Goal: Task Accomplishment & Management: Manage account settings

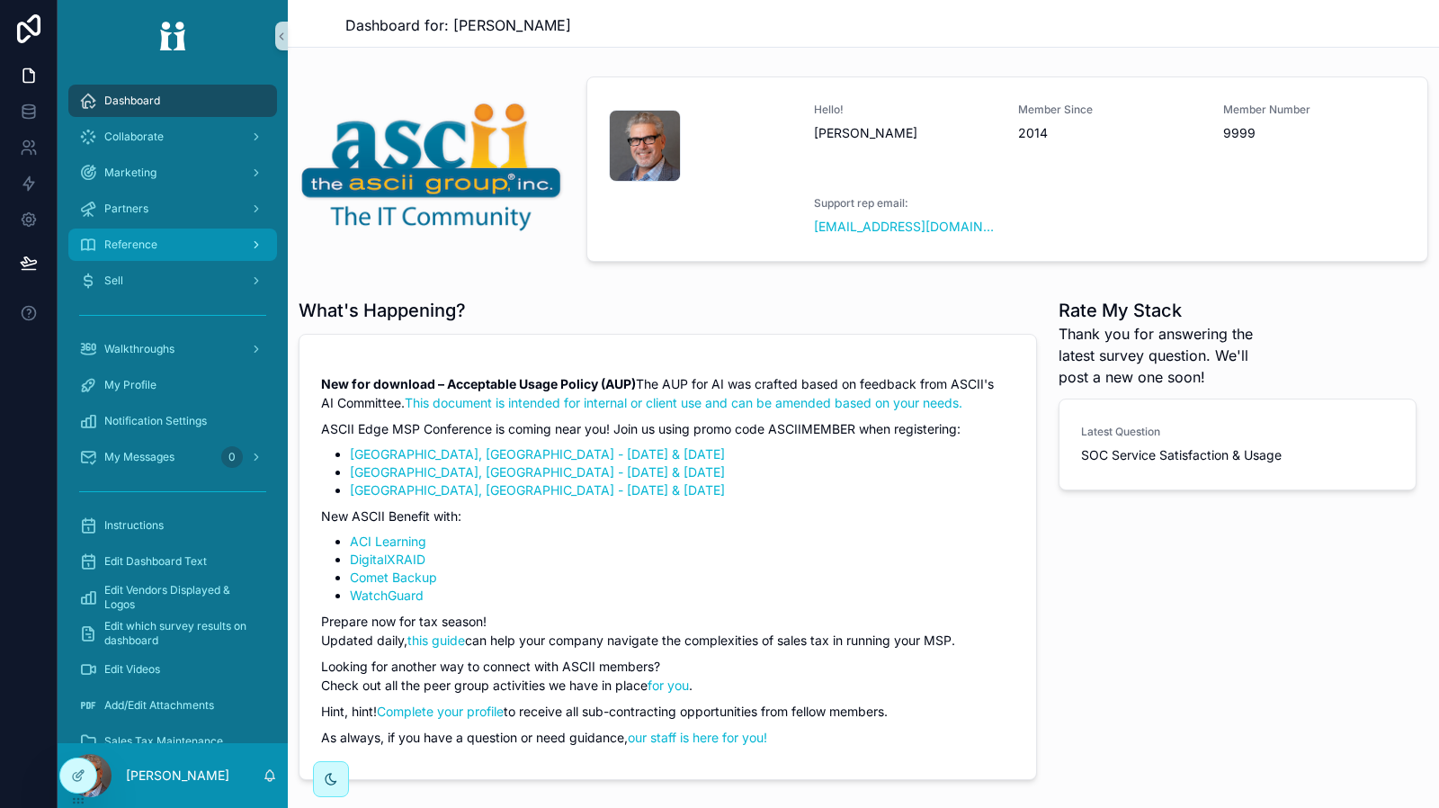
click at [189, 243] on div "Reference" at bounding box center [172, 244] width 187 height 29
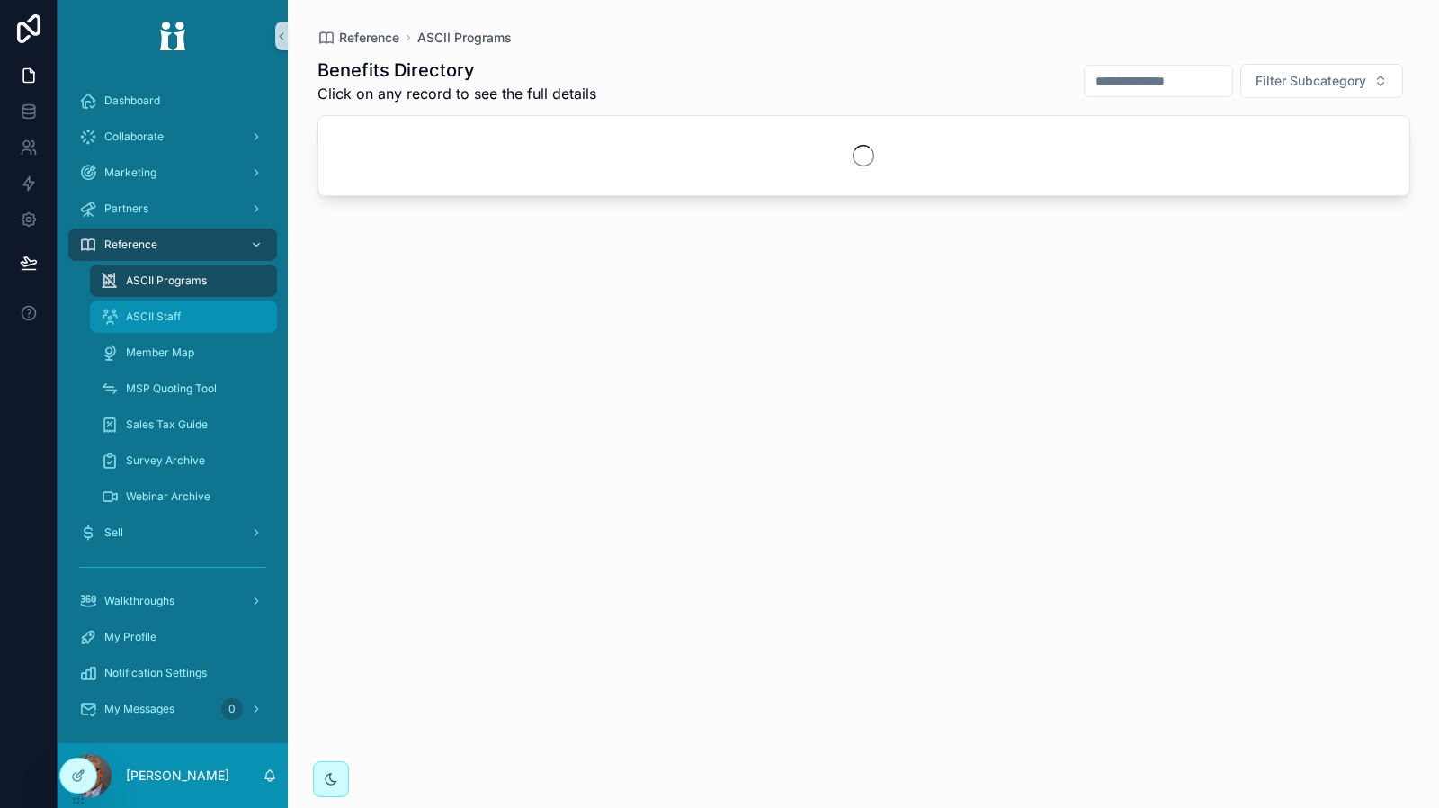
click at [176, 310] on span "ASCII Staff" at bounding box center [153, 316] width 55 height 14
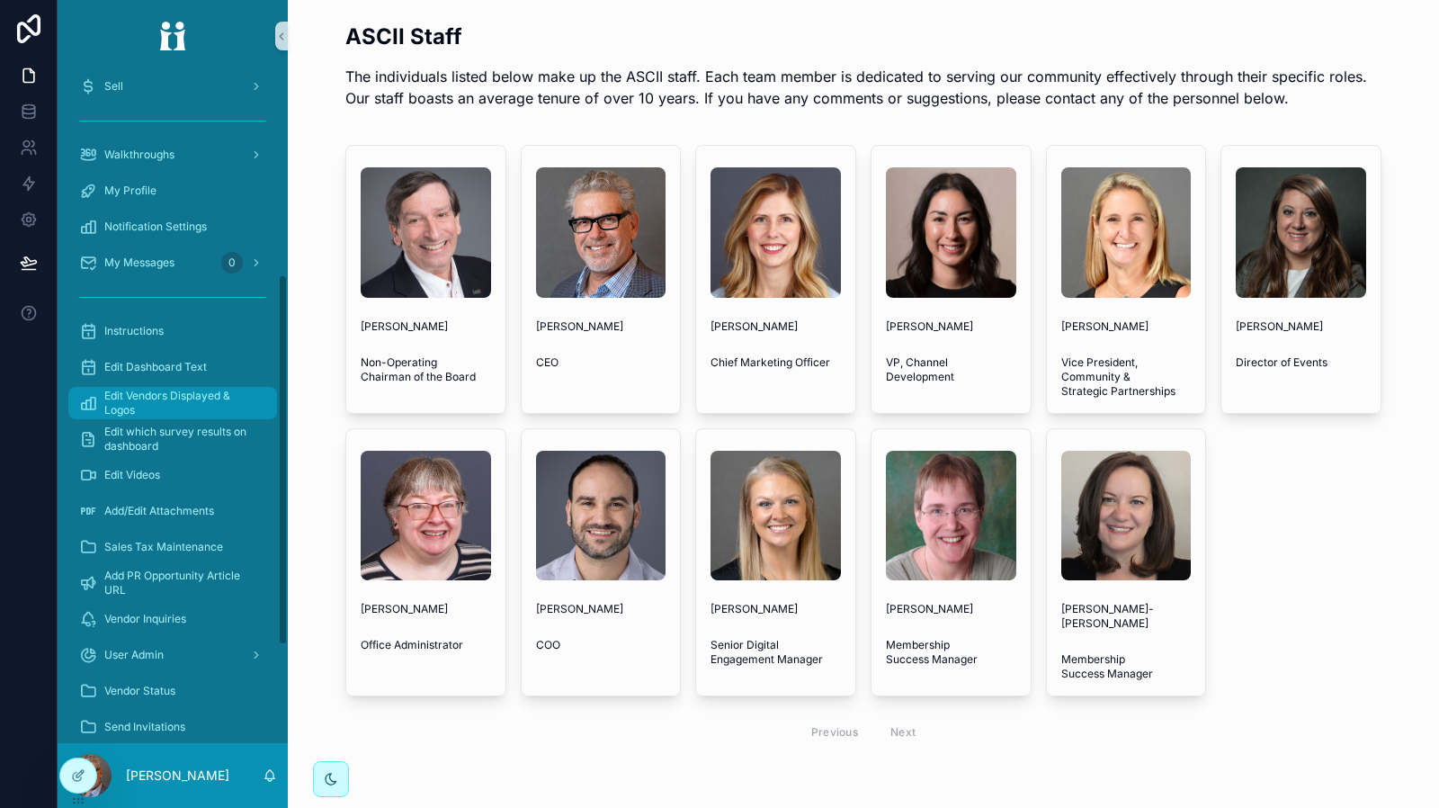
scroll to position [450, 0]
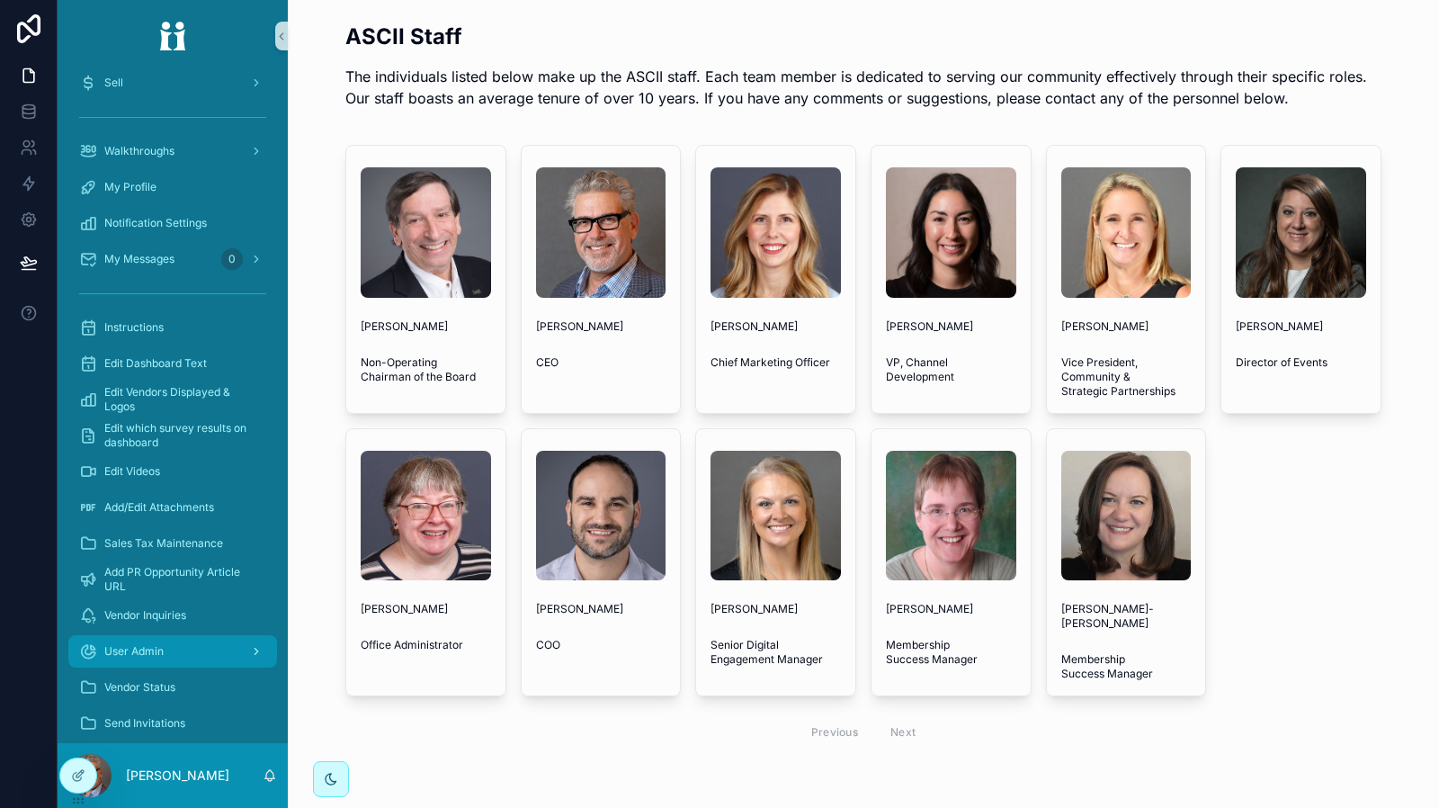
click at [176, 649] on div "User Admin" at bounding box center [172, 651] width 187 height 29
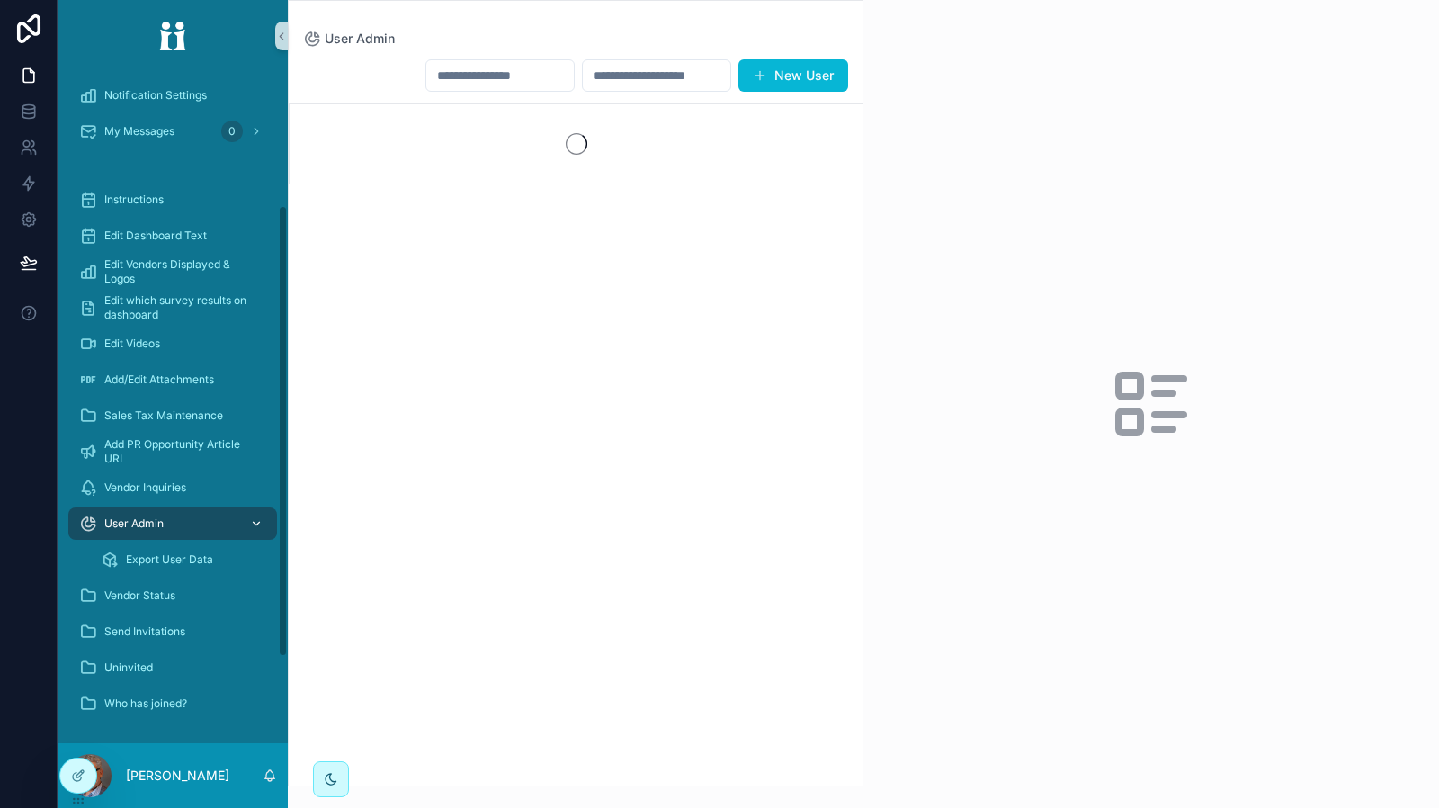
scroll to position [198, 0]
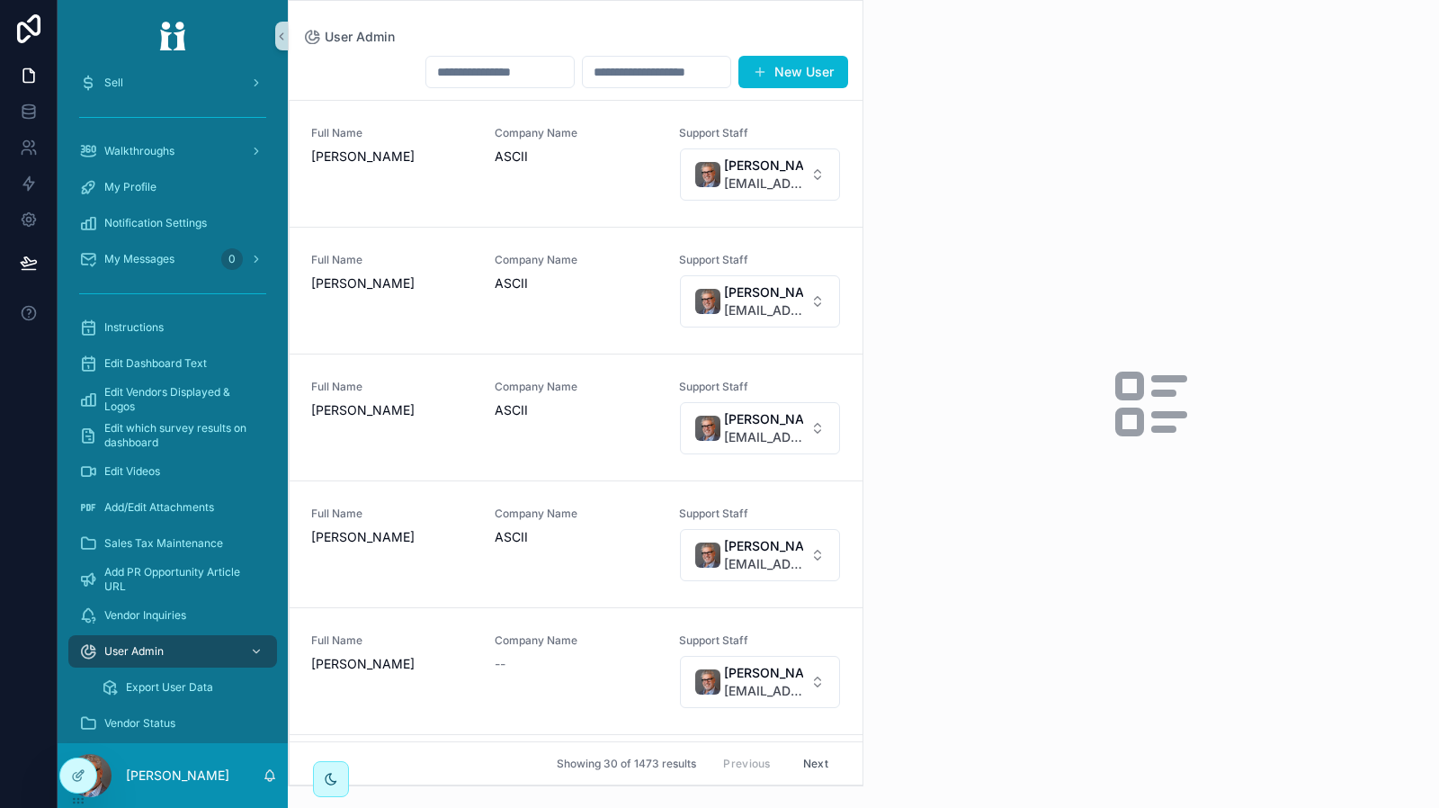
click at [456, 66] on input "scrollable content" at bounding box center [499, 71] width 147 height 25
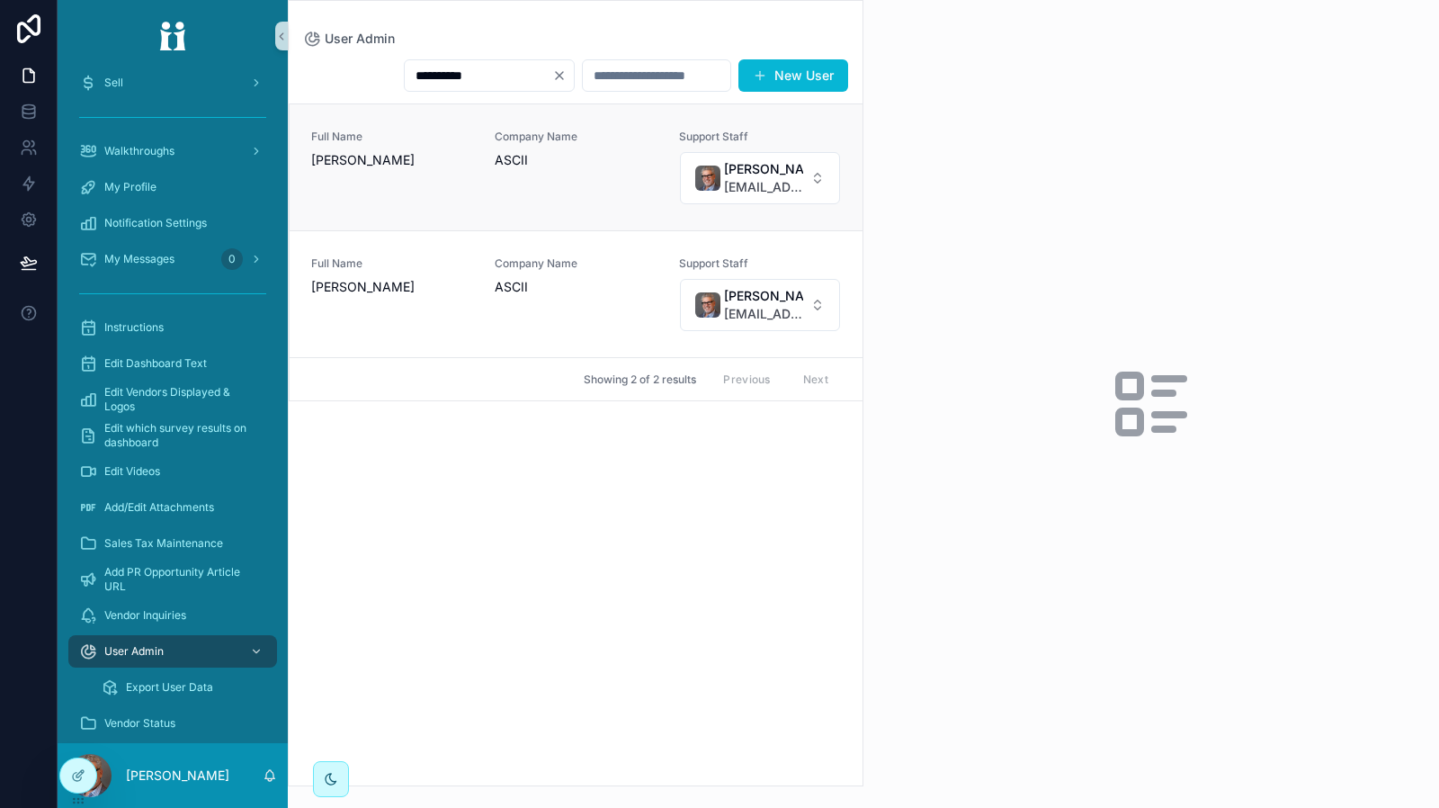
type input "**********"
click at [525, 205] on div "Company Name ASCII" at bounding box center [576, 168] width 162 height 76
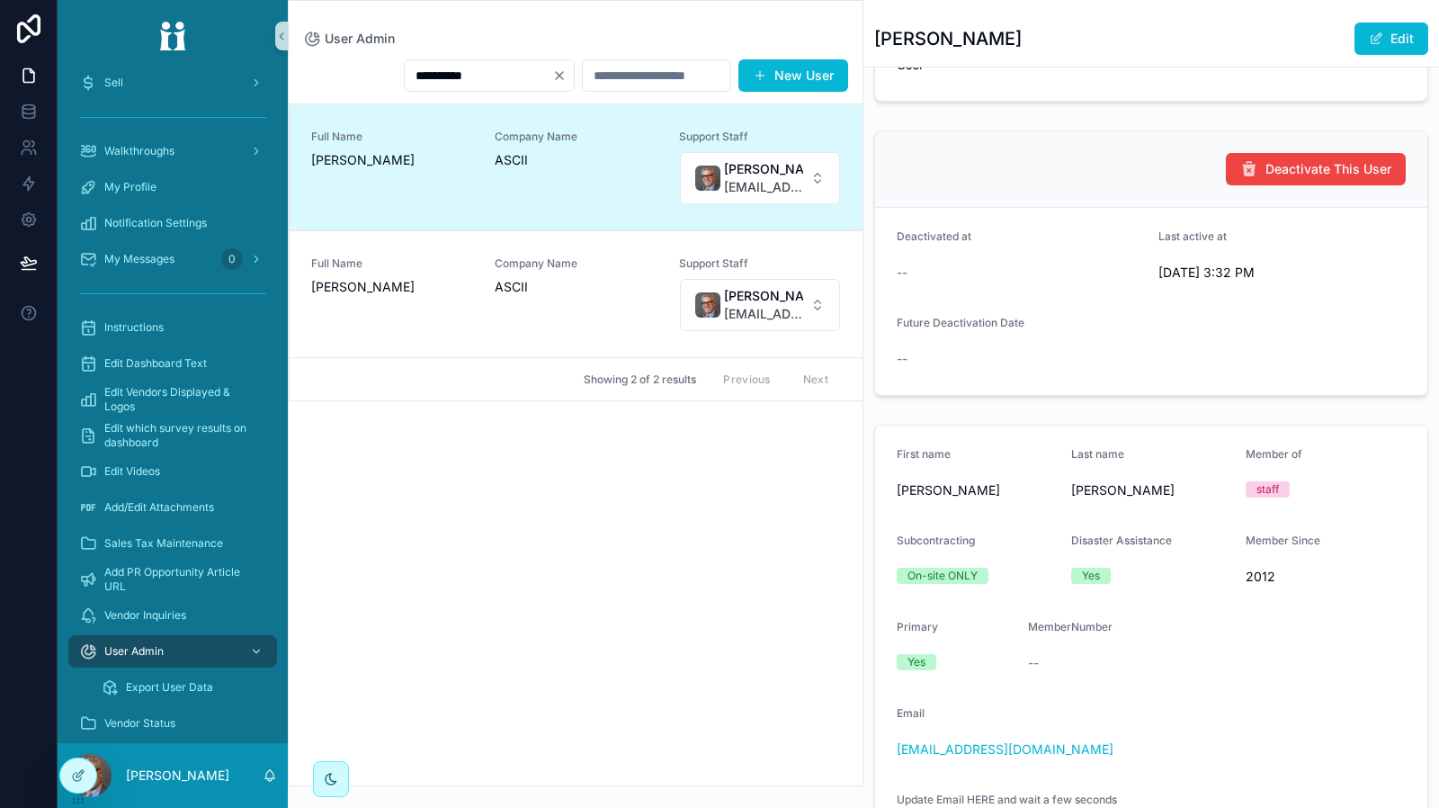
scroll to position [90, 0]
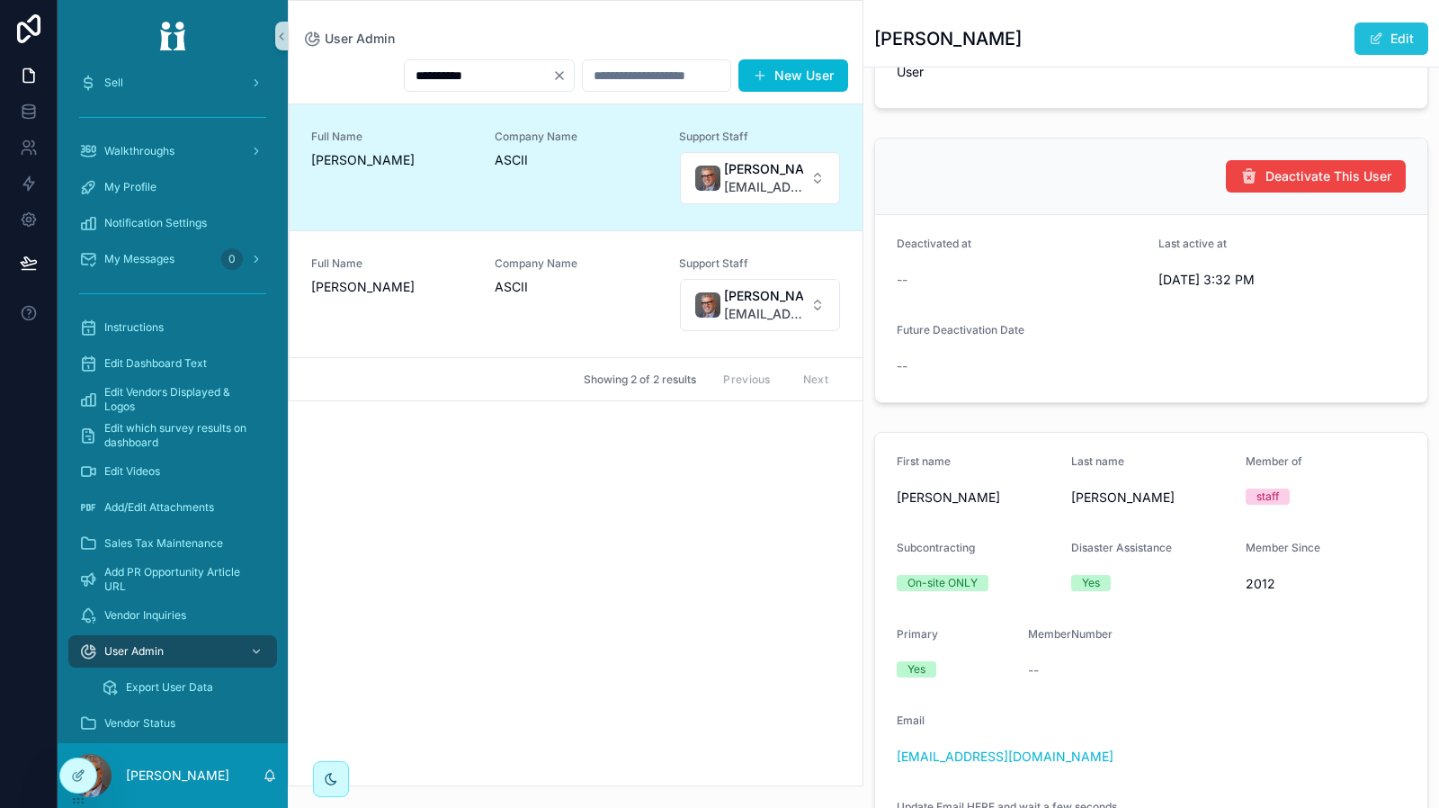
click at [1372, 35] on button "Edit" at bounding box center [1391, 38] width 74 height 32
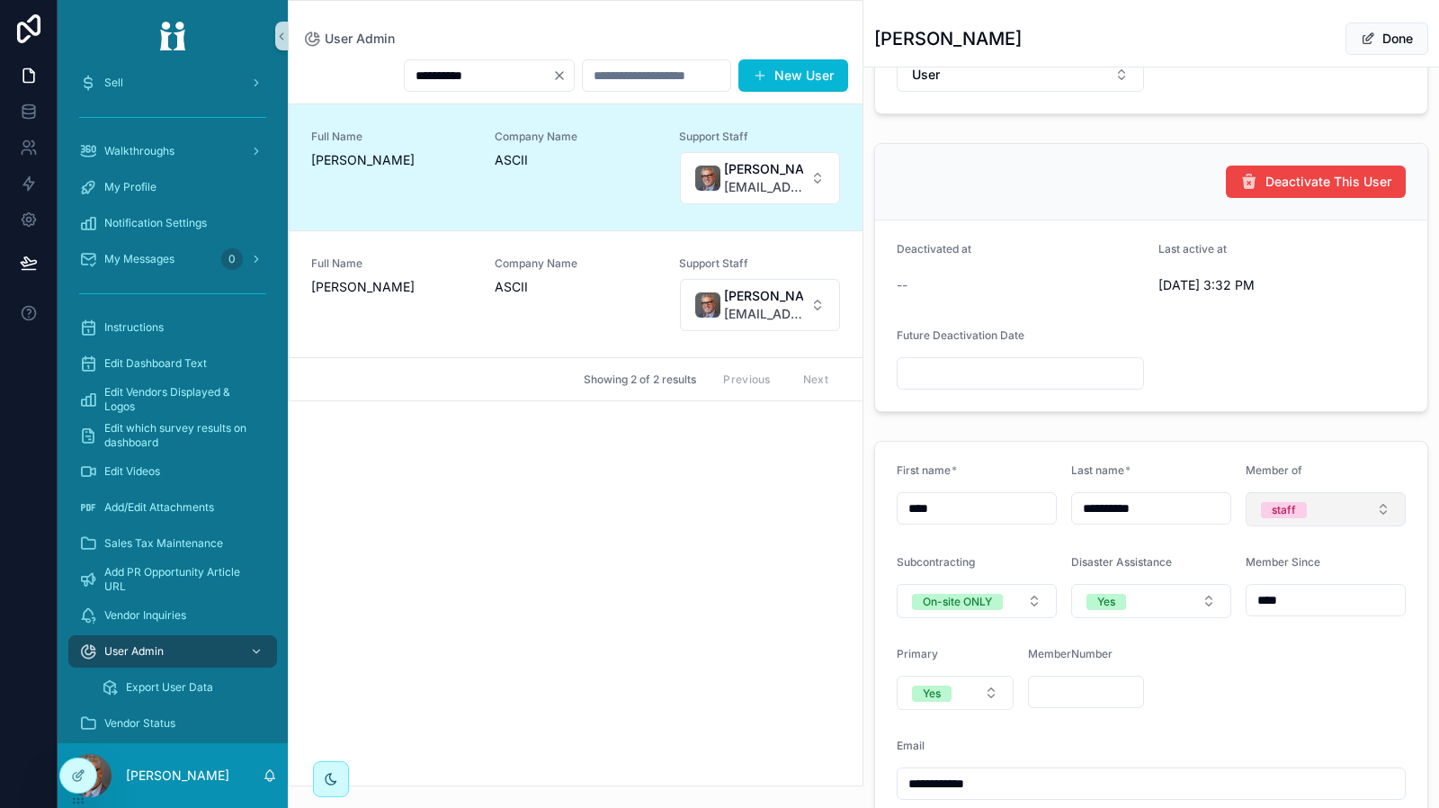
click at [1316, 511] on button "staff" at bounding box center [1326, 509] width 160 height 34
click at [1308, 577] on div "staff" at bounding box center [1315, 577] width 216 height 27
click at [1362, 471] on div "Member of" at bounding box center [1326, 474] width 160 height 22
click at [1374, 42] on button "Done" at bounding box center [1386, 38] width 83 height 32
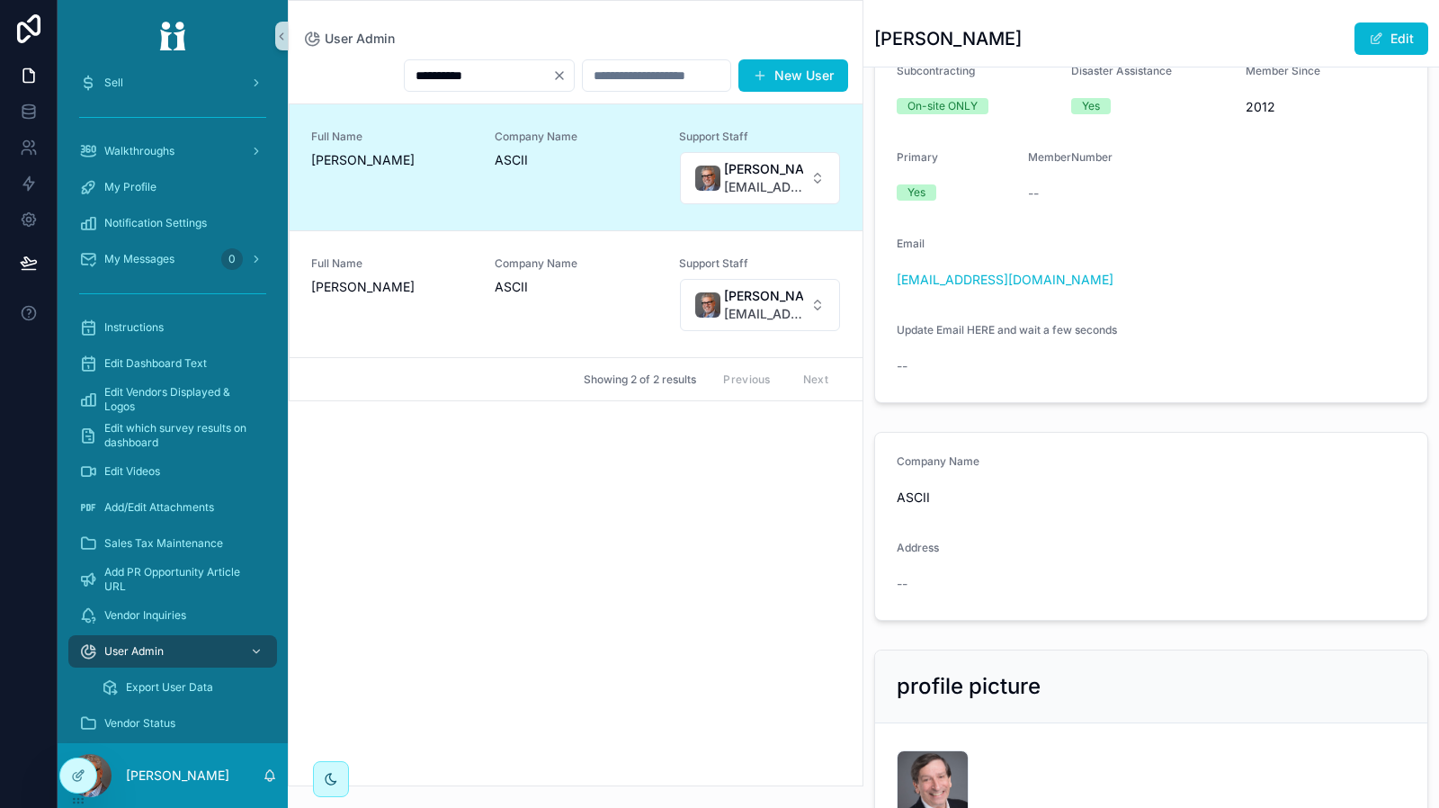
scroll to position [97, 0]
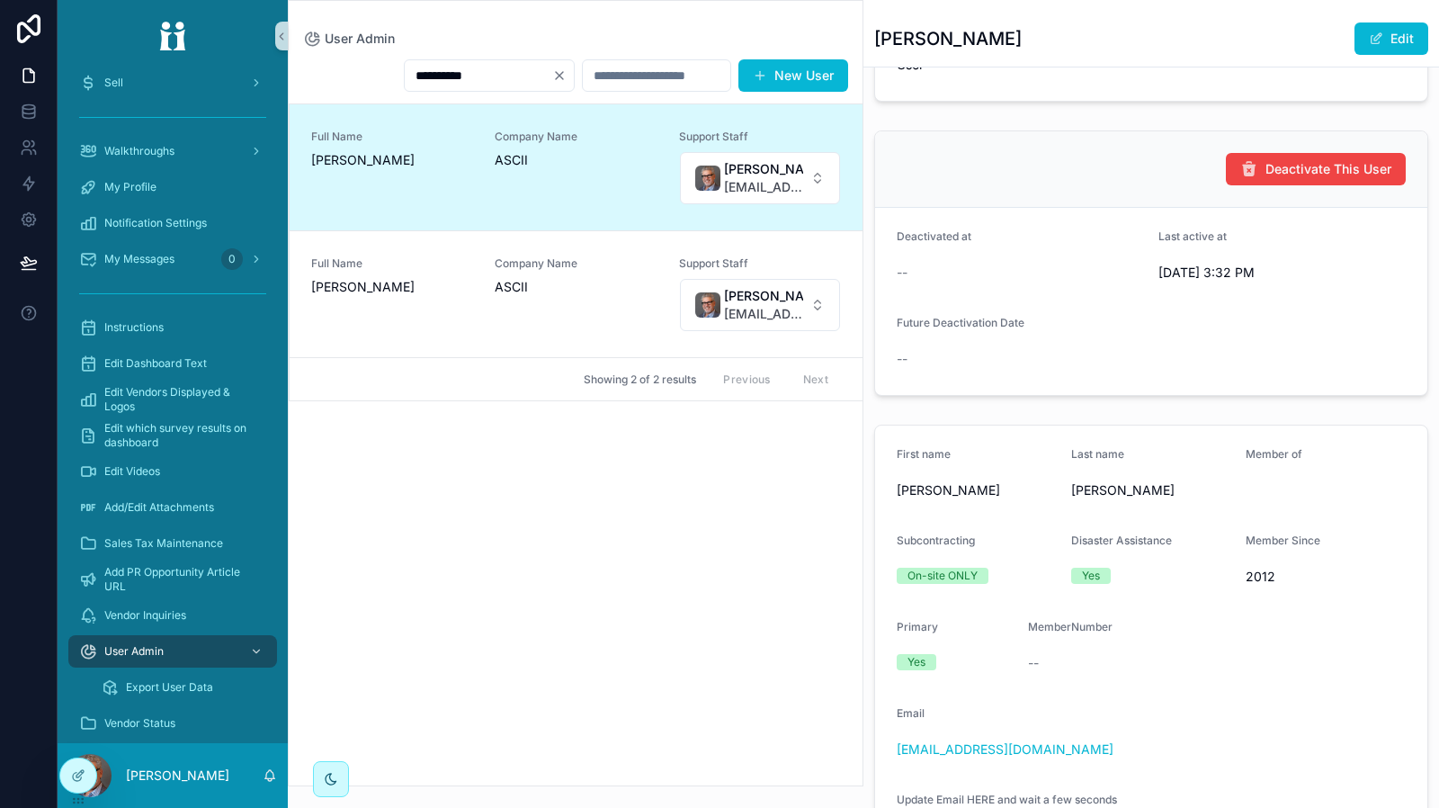
click at [691, 621] on div "**********" at bounding box center [576, 416] width 574 height 737
click at [405, 332] on div "Full Name [PERSON_NAME]" at bounding box center [392, 294] width 162 height 76
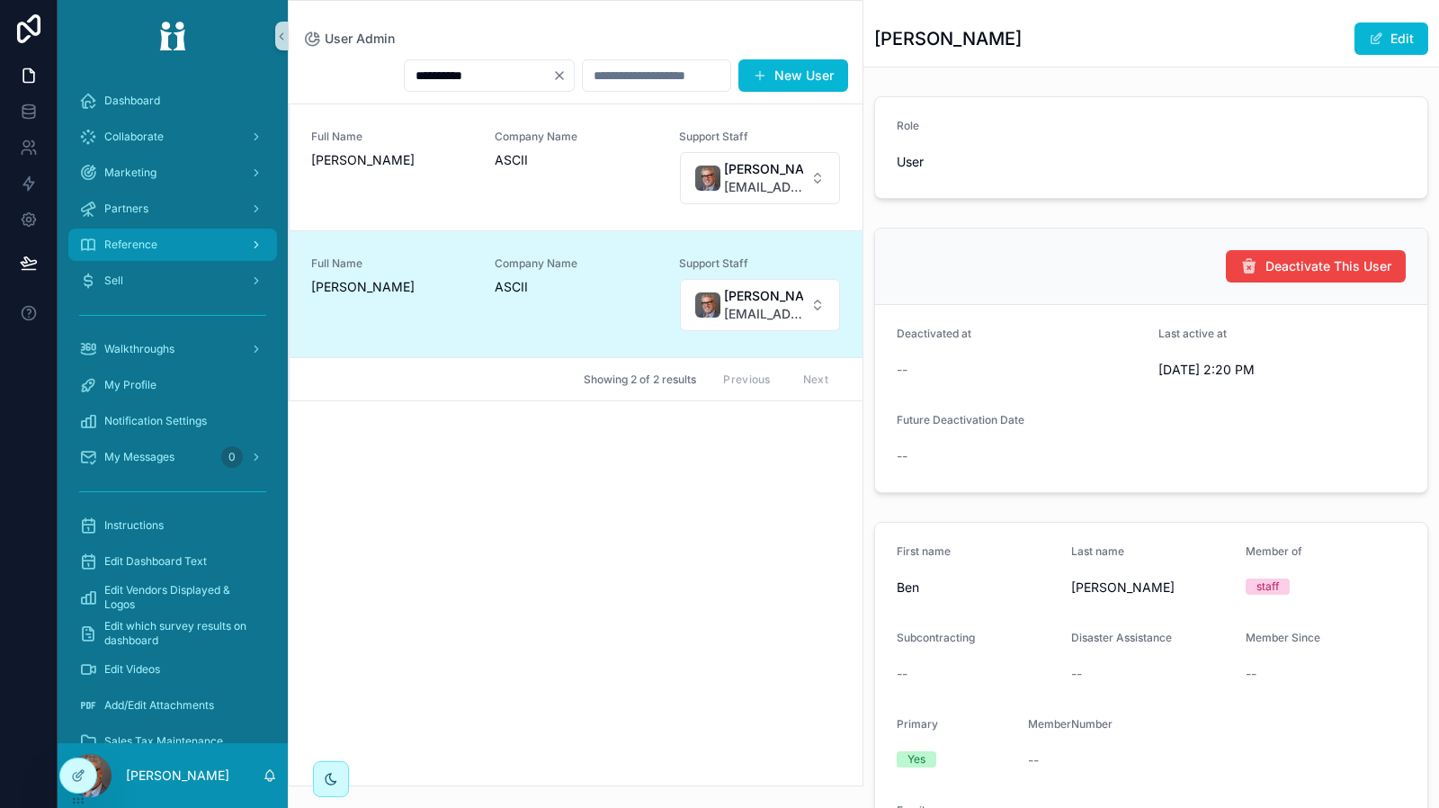
click at [243, 239] on div "scrollable content" at bounding box center [254, 244] width 23 height 29
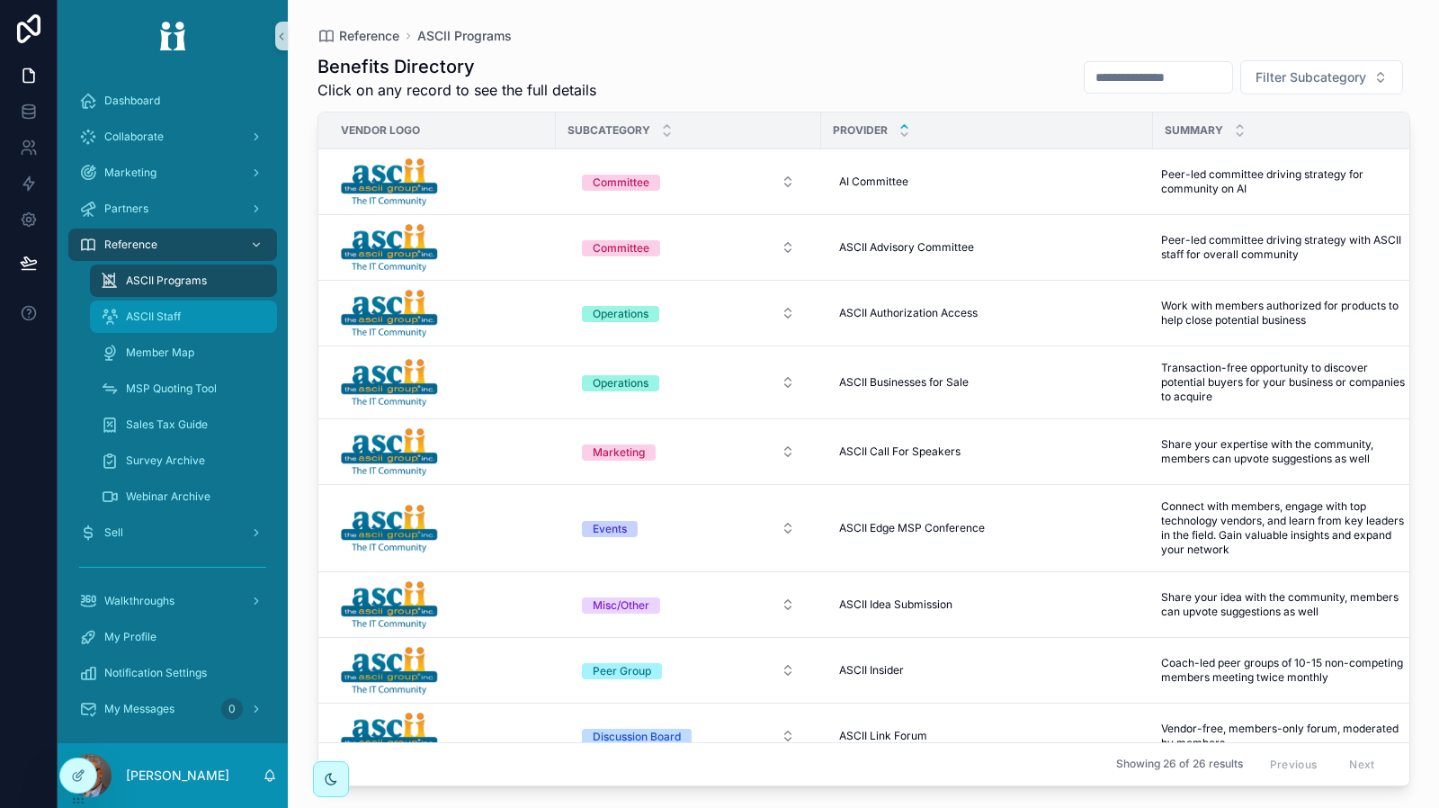
click at [195, 321] on div "ASCII Staff" at bounding box center [183, 316] width 165 height 29
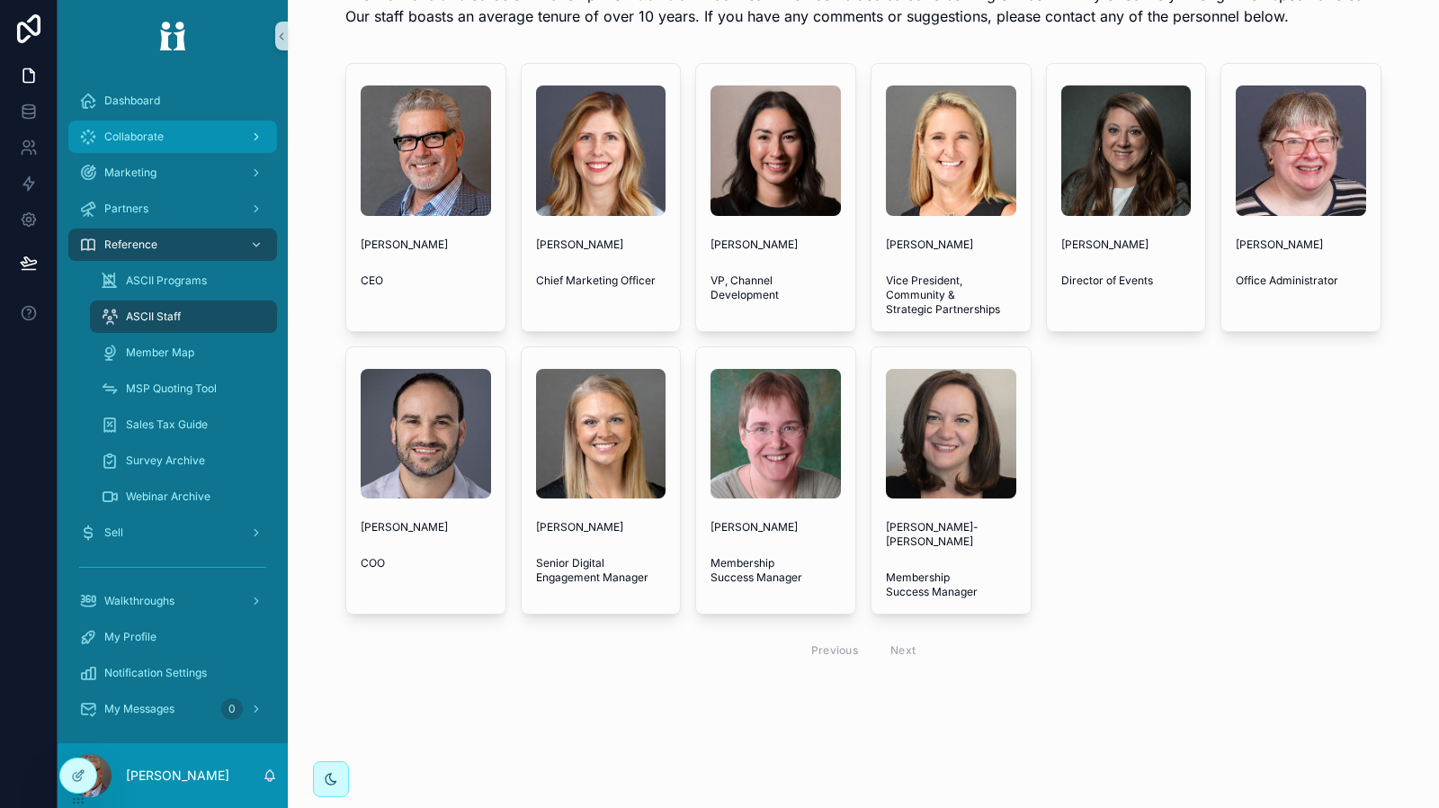
click at [218, 142] on div "Collaborate" at bounding box center [172, 136] width 187 height 29
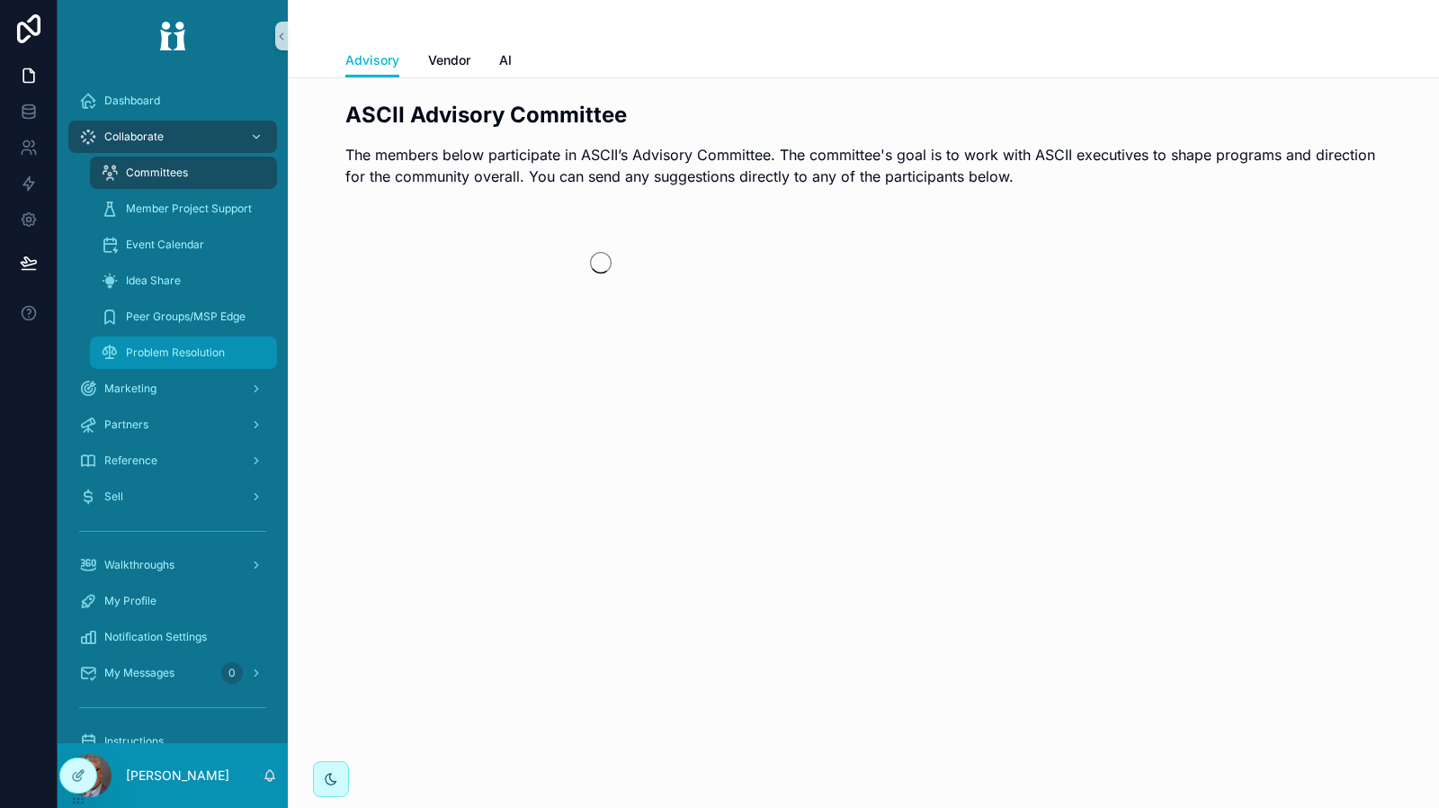
click at [201, 348] on span "Problem Resolution" at bounding box center [175, 352] width 99 height 14
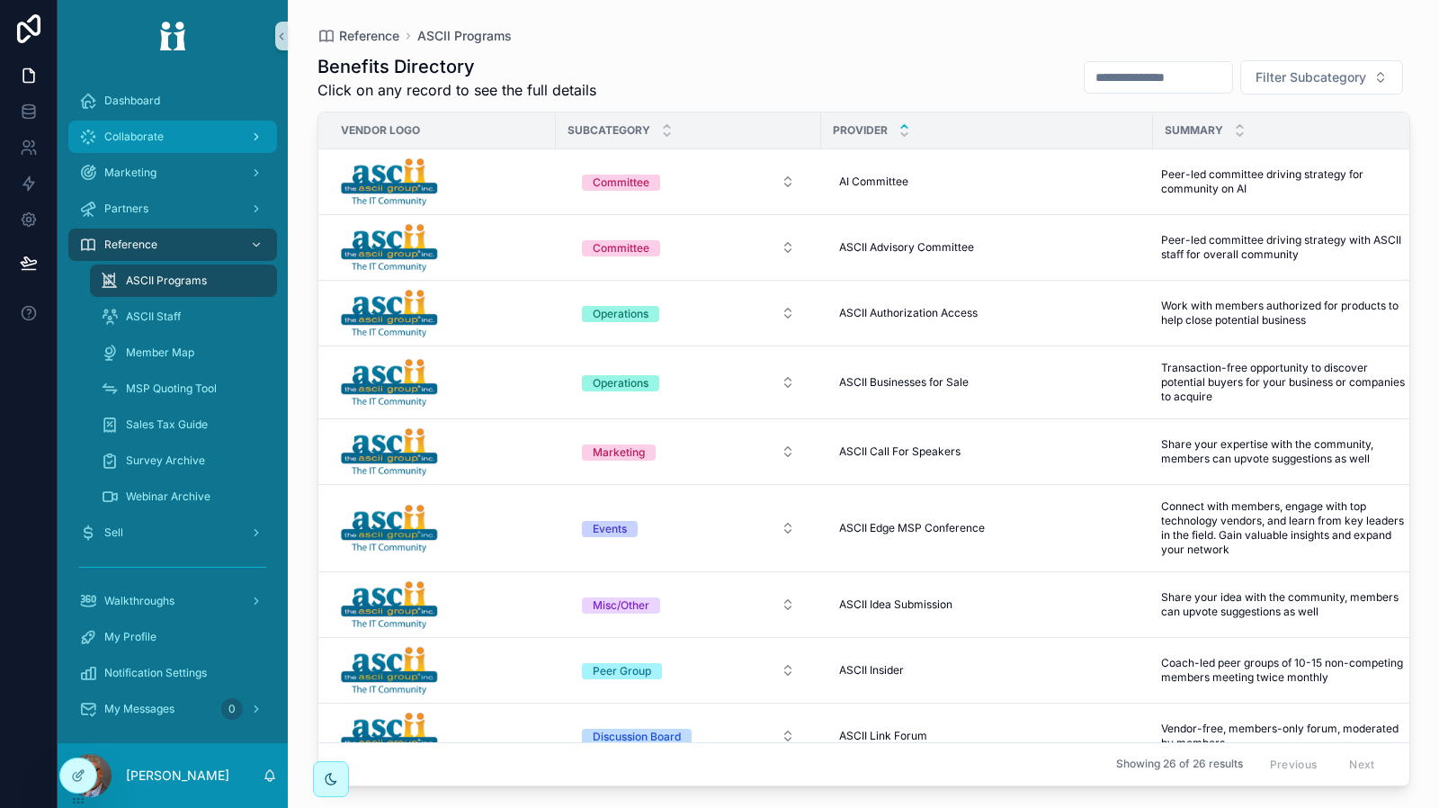
click at [163, 132] on span "Collaborate" at bounding box center [133, 137] width 59 height 14
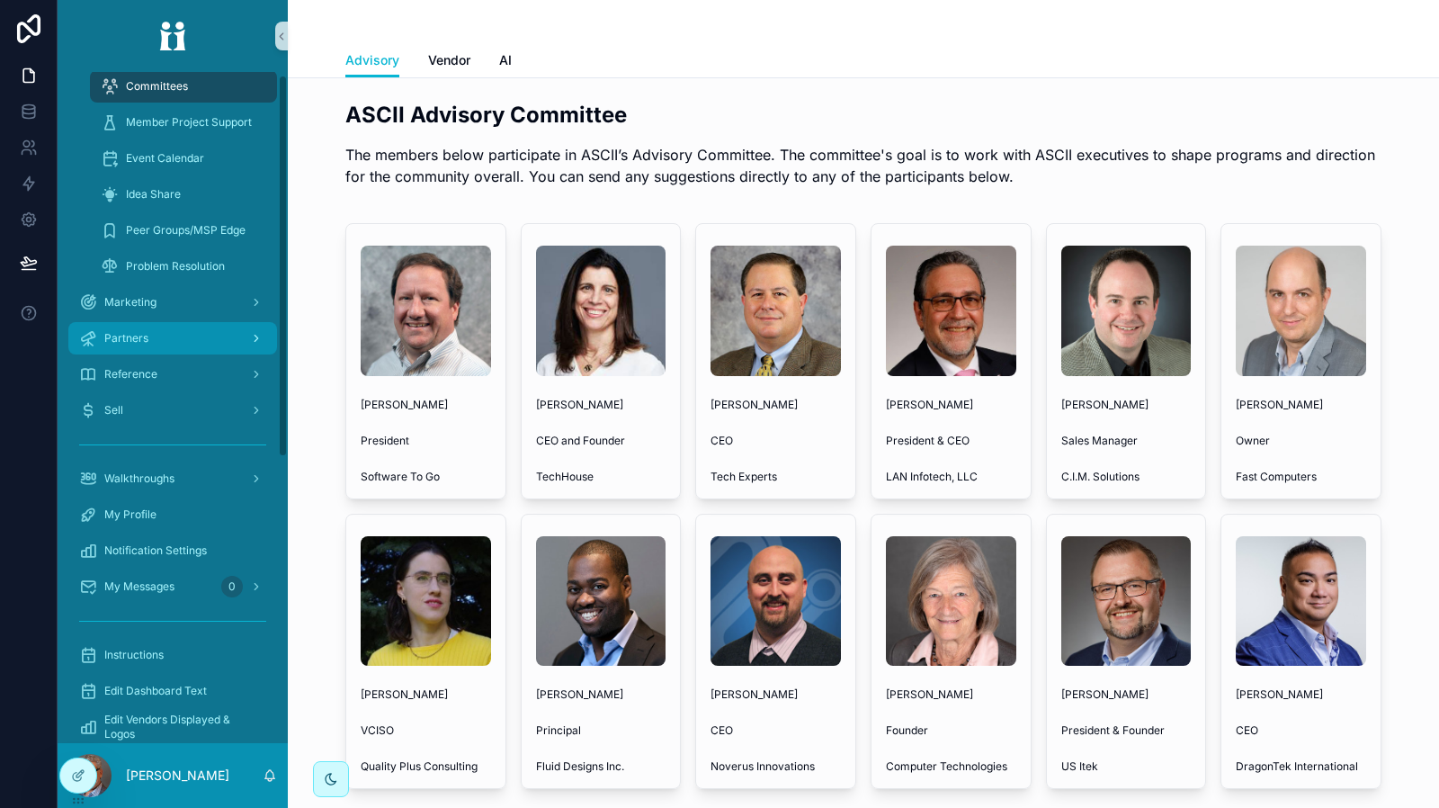
scroll to position [90, 0]
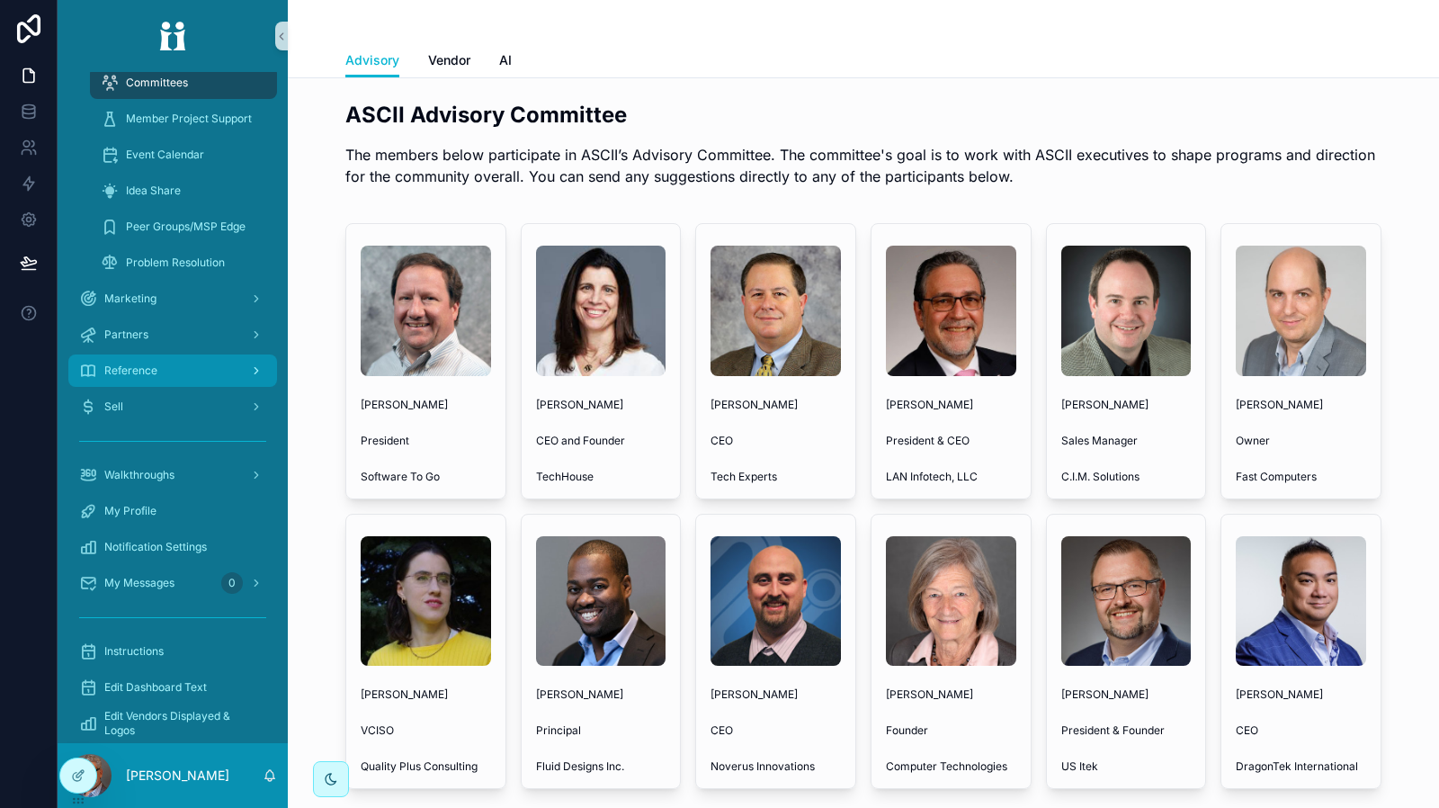
click at [175, 372] on div "Reference" at bounding box center [172, 370] width 187 height 29
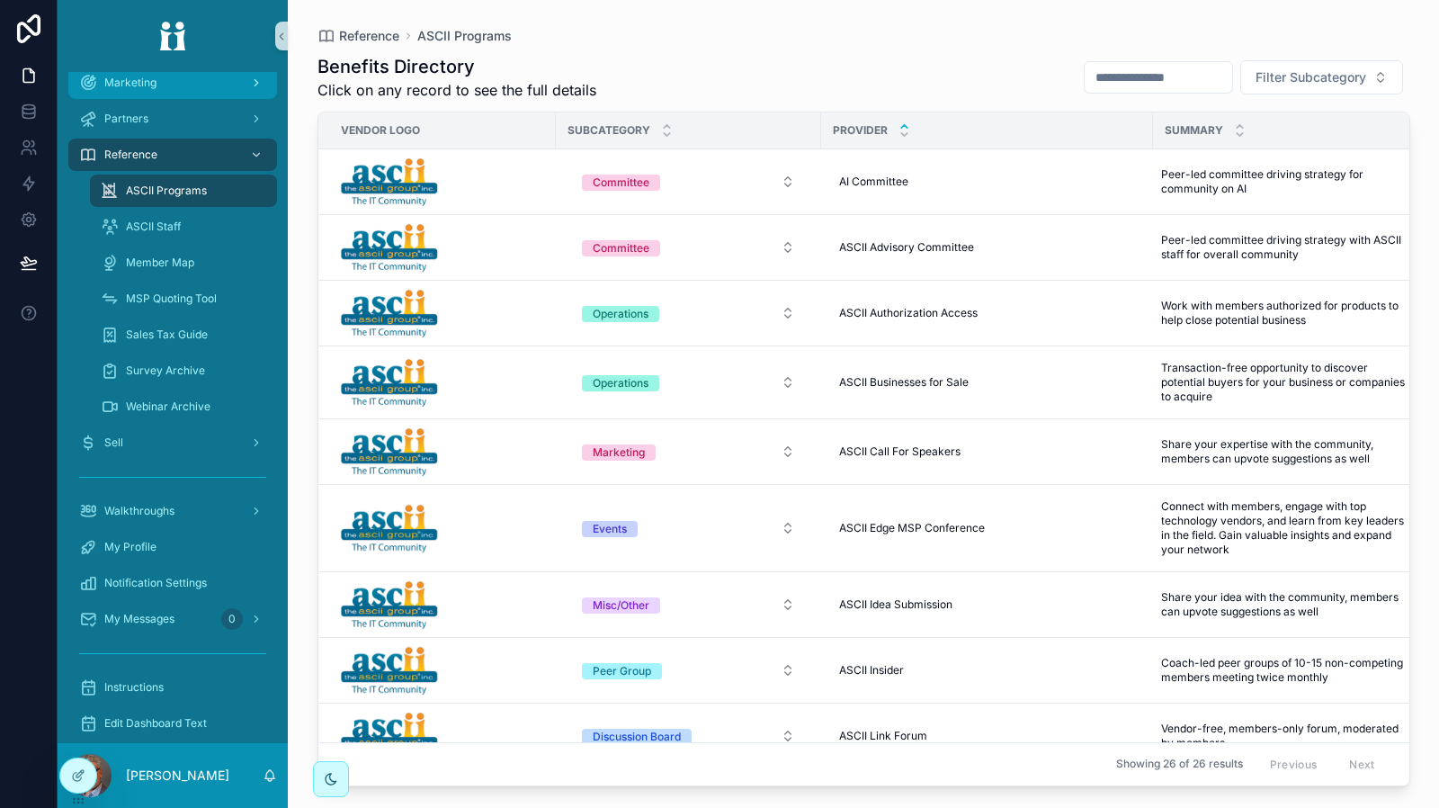
click at [199, 98] on link "Marketing" at bounding box center [172, 83] width 209 height 32
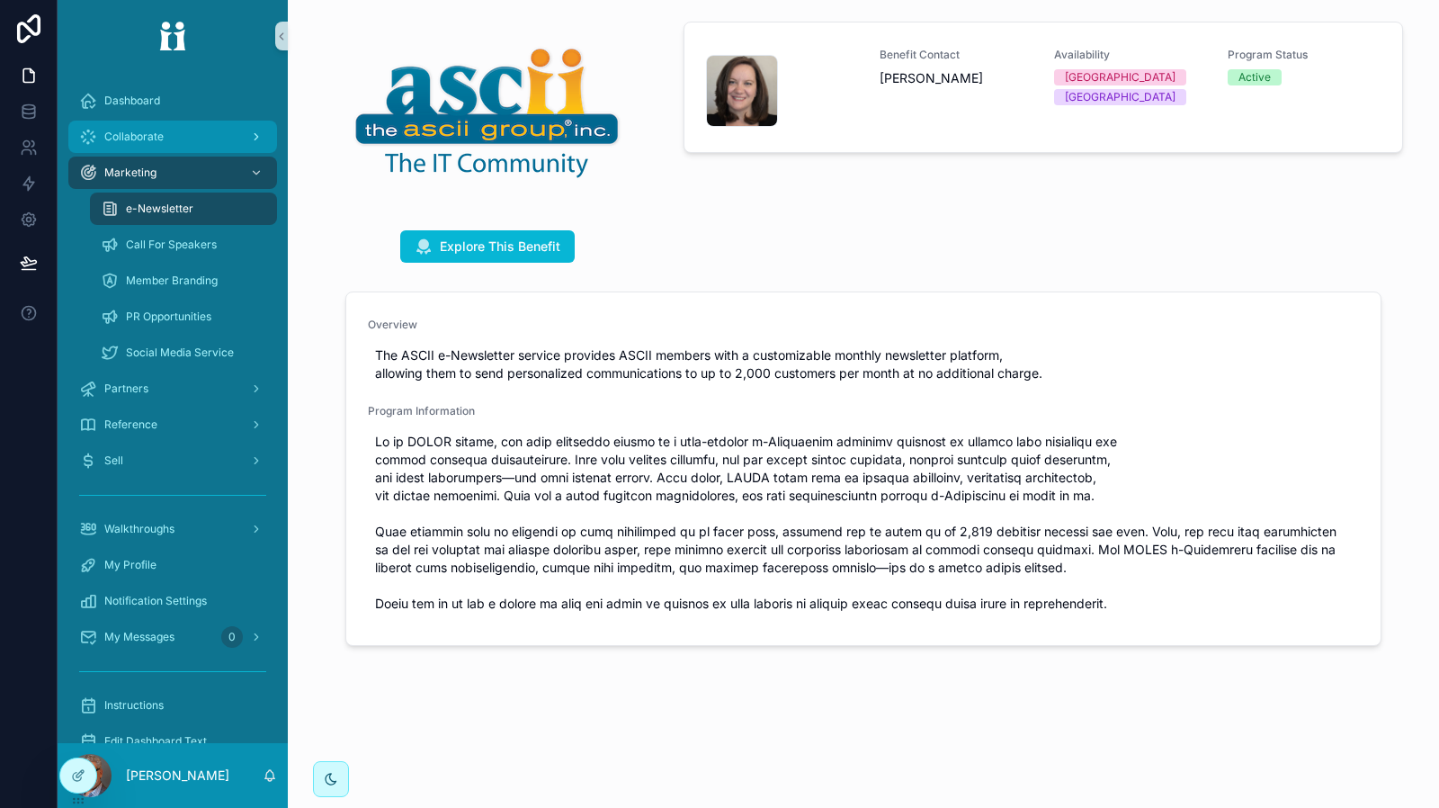
click at [216, 138] on div "Collaborate" at bounding box center [172, 136] width 187 height 29
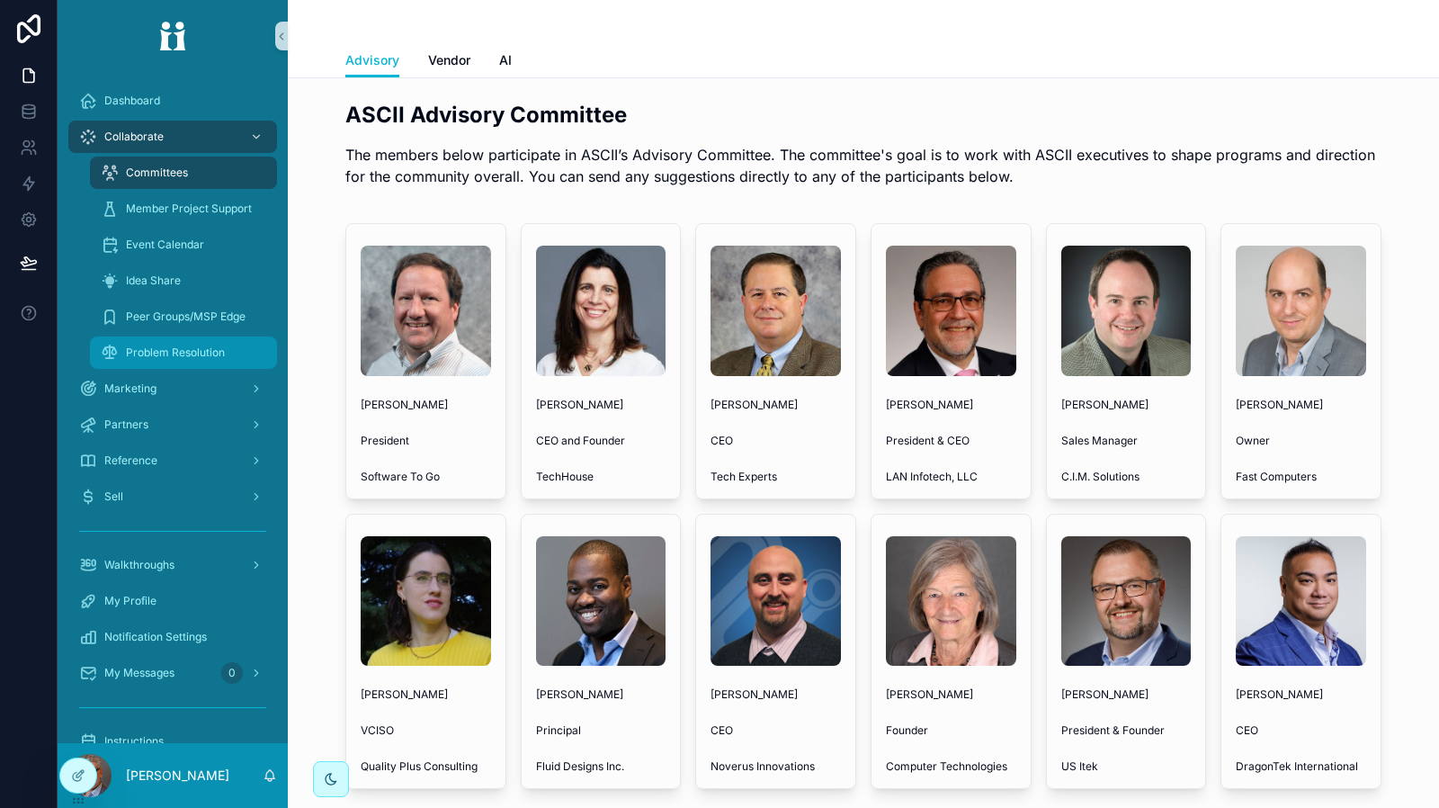
drag, startPoint x: 171, startPoint y: 351, endPoint x: 201, endPoint y: 350, distance: 29.7
click at [172, 350] on span "Problem Resolution" at bounding box center [175, 352] width 99 height 14
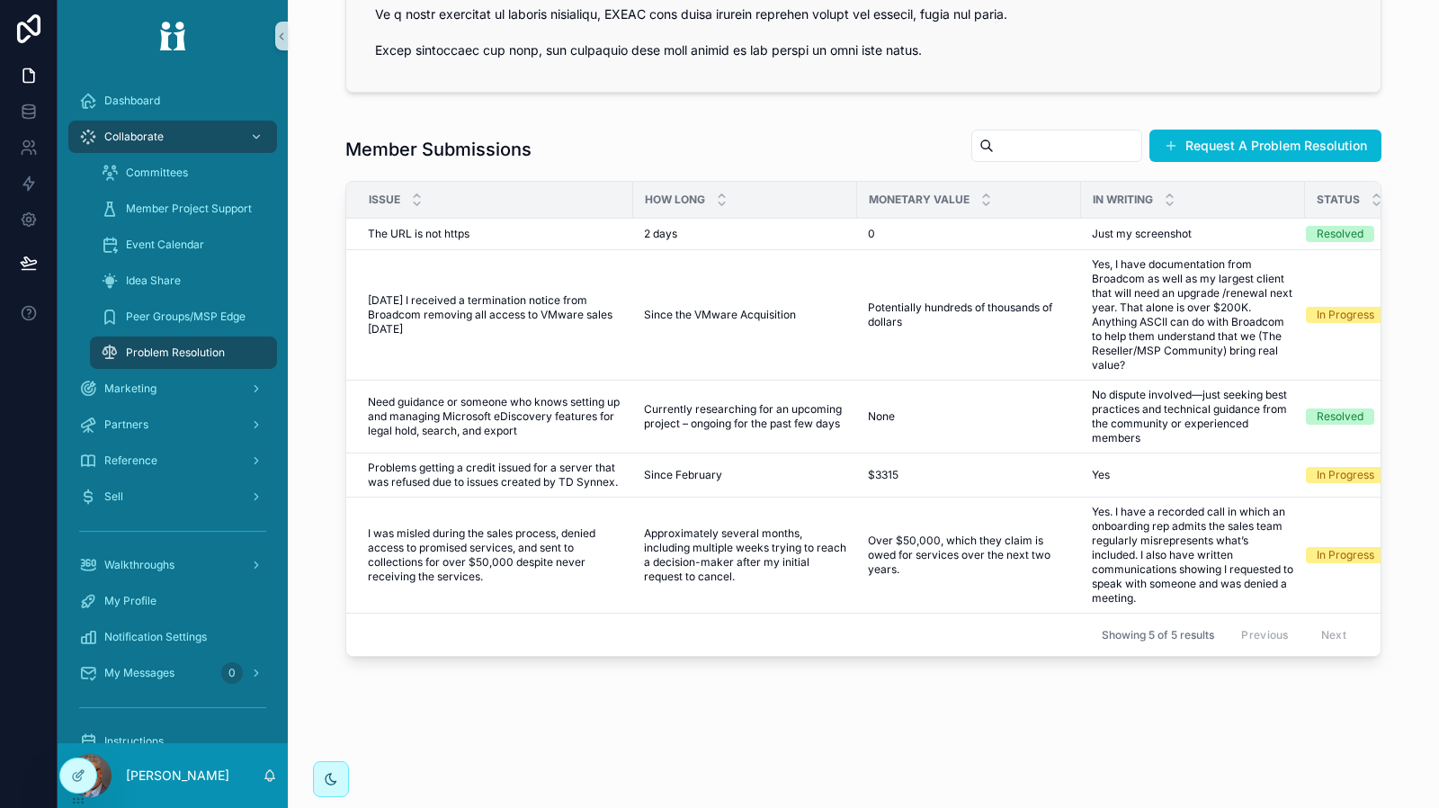
scroll to position [593, 0]
click at [1302, 446] on span "Change Status" at bounding box center [1325, 453] width 75 height 14
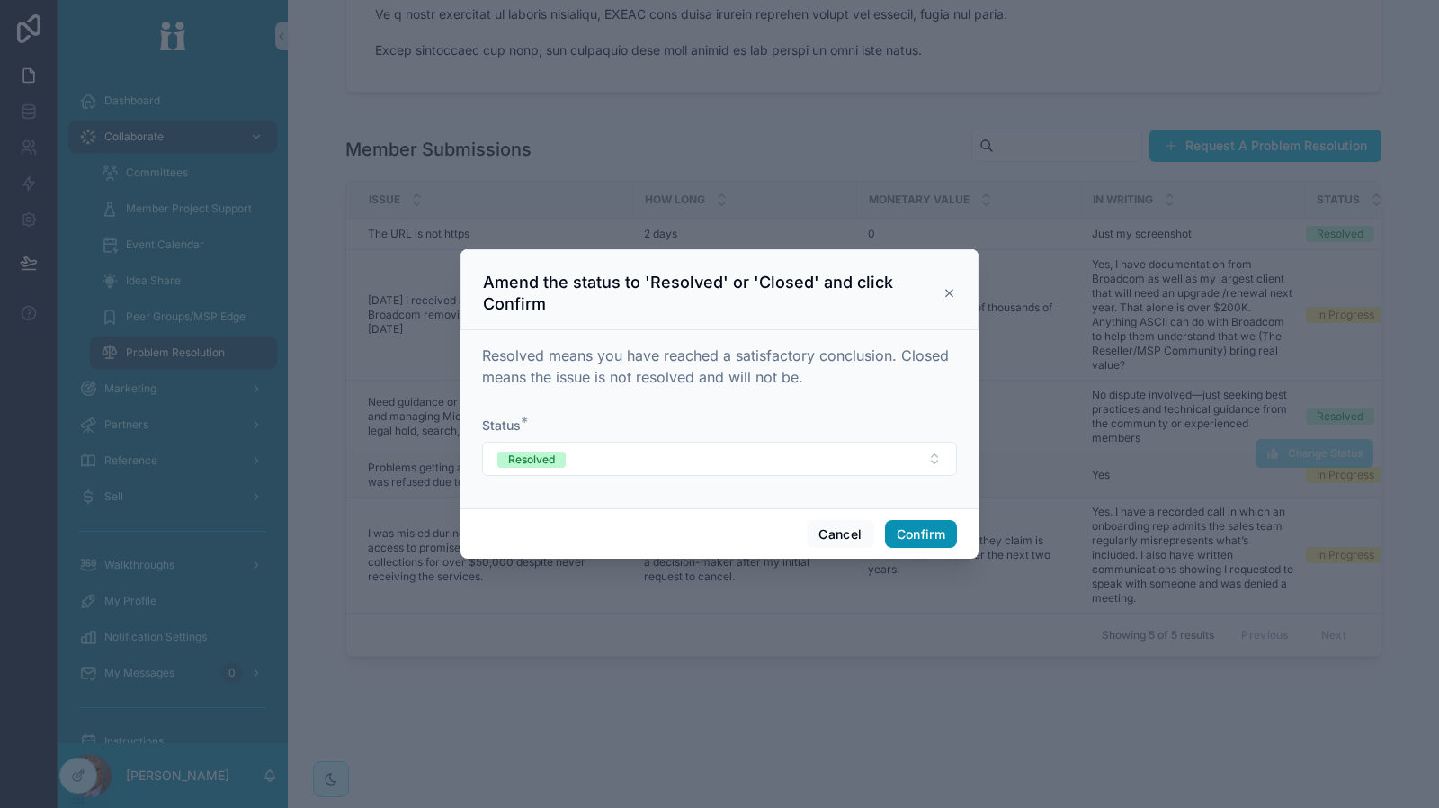
click at [931, 545] on button "Confirm" at bounding box center [921, 534] width 72 height 29
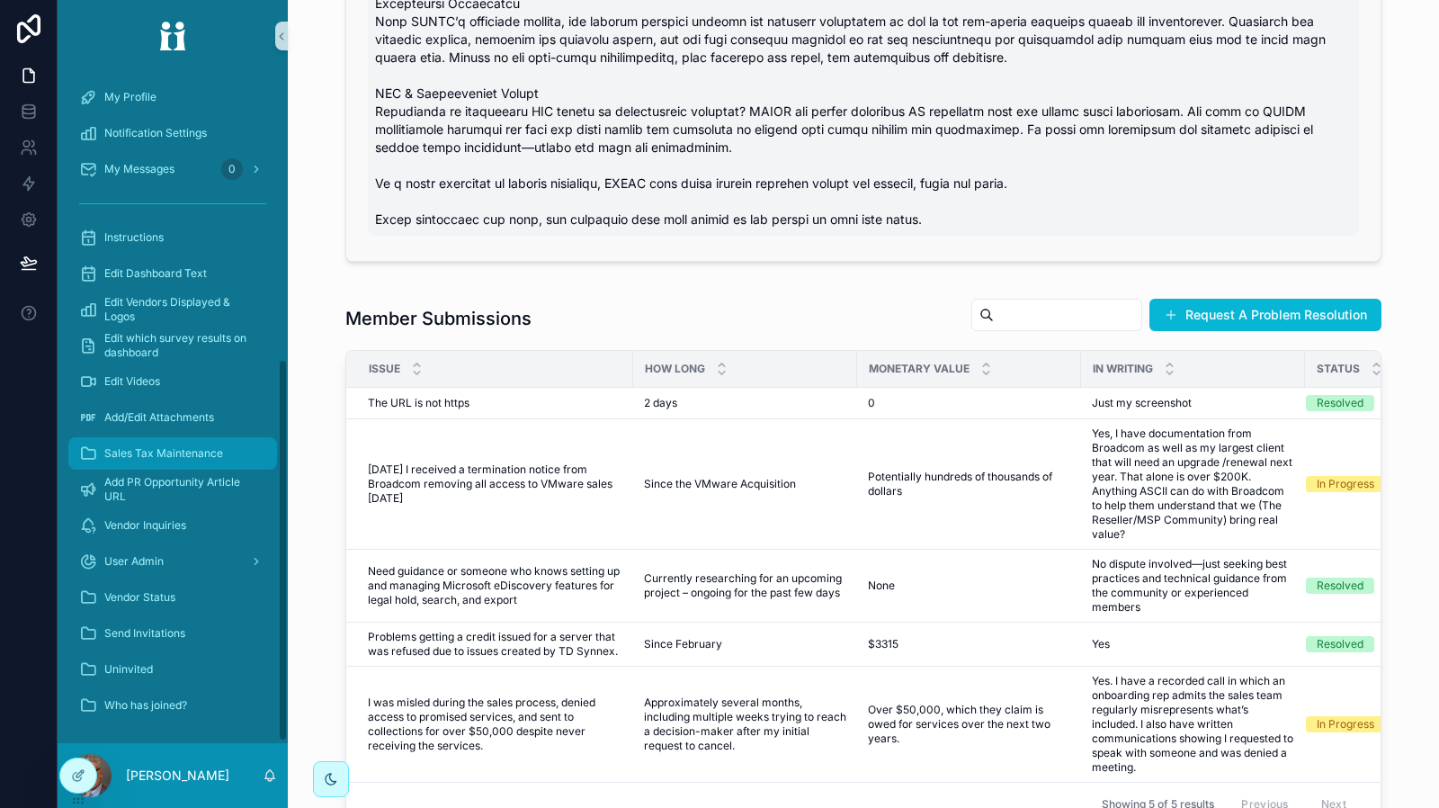
scroll to position [505, 0]
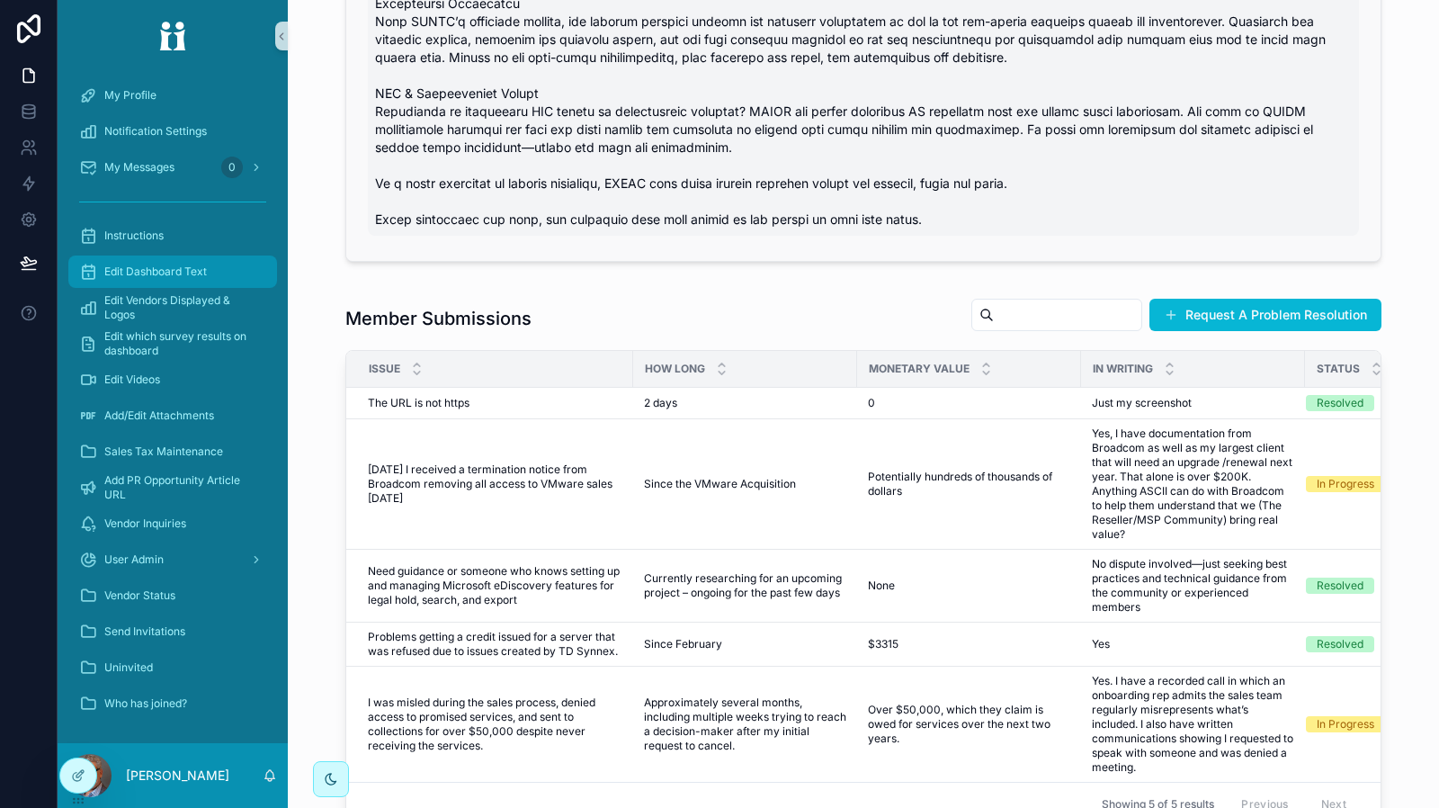
click at [179, 276] on span "Edit Dashboard Text" at bounding box center [155, 271] width 103 height 14
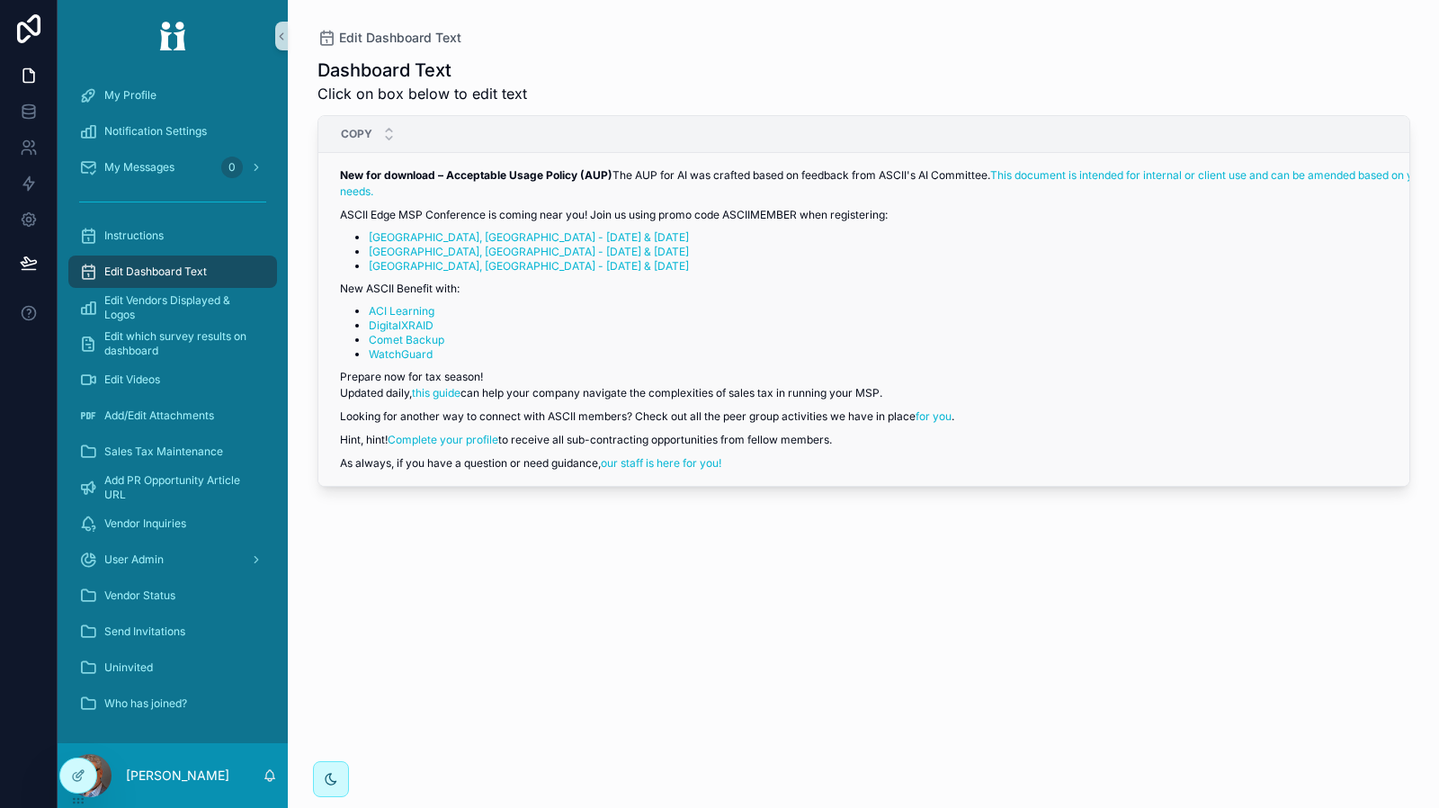
click at [1211, 245] on li "[GEOGRAPHIC_DATA], [GEOGRAPHIC_DATA] - [DATE] & [DATE]" at bounding box center [900, 237] width 1063 height 14
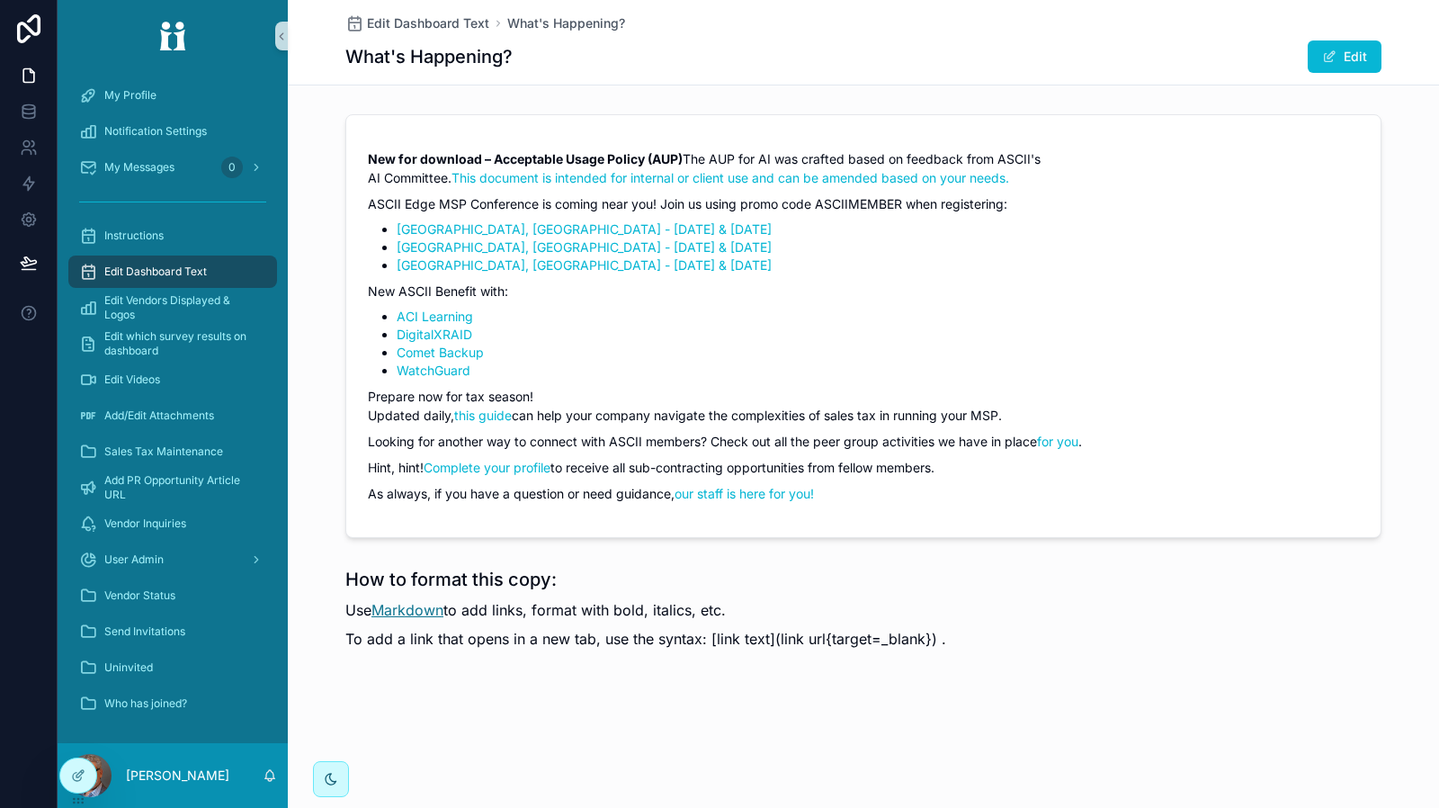
click at [437, 619] on link "Markdown" at bounding box center [407, 610] width 72 height 18
